Goal: Information Seeking & Learning: Learn about a topic

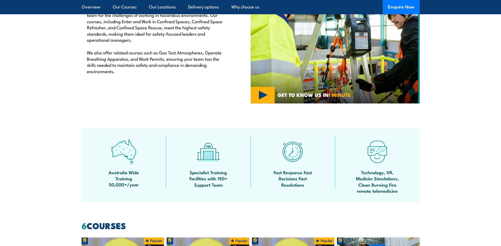
scroll to position [159, 0]
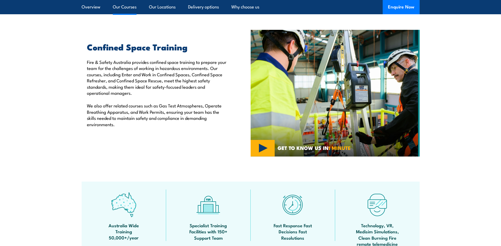
click at [130, 7] on link "Our Courses" at bounding box center [125, 7] width 24 height 14
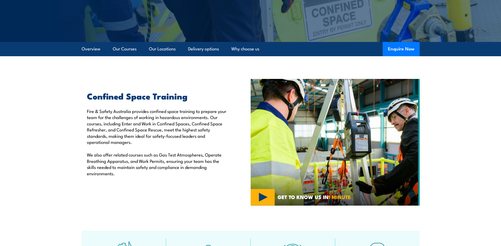
scroll to position [159, 0]
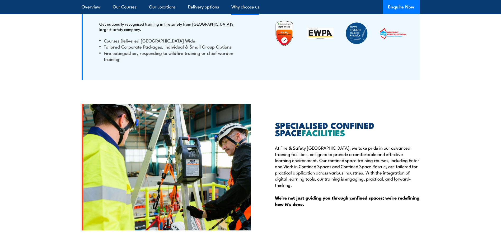
scroll to position [1189, 0]
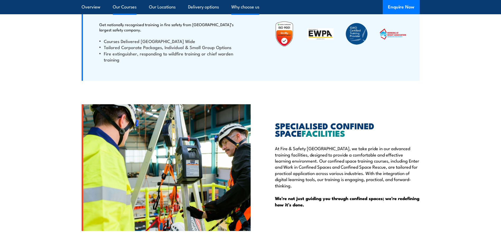
click at [125, 7] on link "Our Courses" at bounding box center [125, 7] width 24 height 14
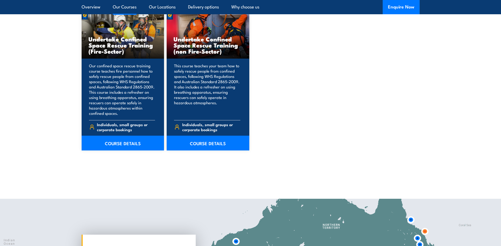
scroll to position [401, 0]
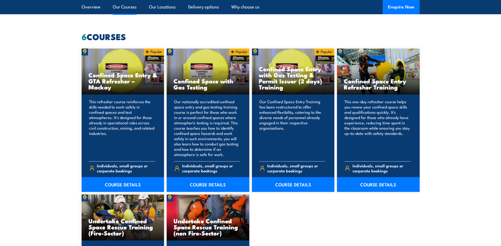
click at [123, 8] on link "Our Courses" at bounding box center [125, 7] width 24 height 14
click at [208, 7] on link "Delivery options" at bounding box center [203, 7] width 31 height 14
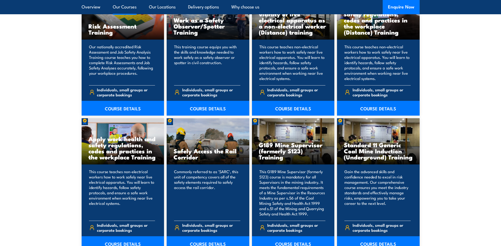
scroll to position [793, 0]
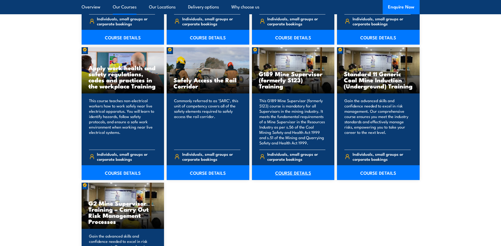
click at [296, 170] on link "COURSE DETAILS" at bounding box center [293, 172] width 83 height 15
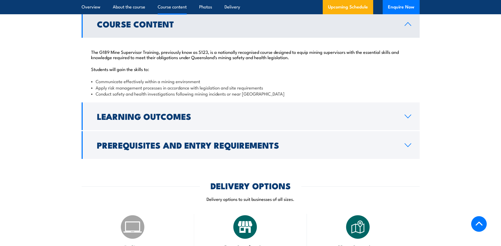
scroll to position [528, 0]
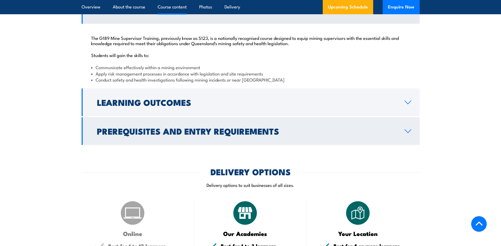
click at [409, 131] on icon at bounding box center [408, 131] width 7 height 4
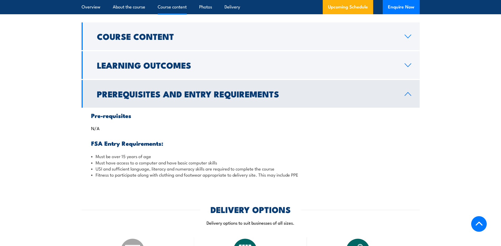
scroll to position [608, 0]
